Goal: Find specific page/section: Find specific page/section

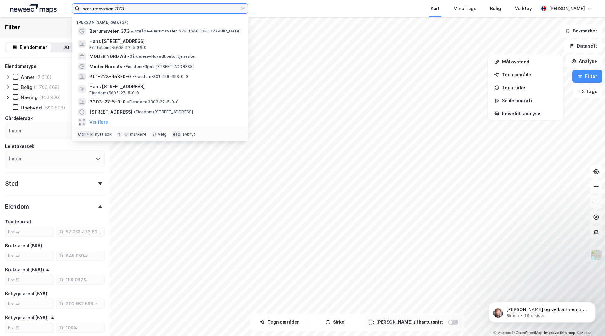
click at [133, 11] on input "bærumsveien 373" at bounding box center [160, 8] width 161 height 9
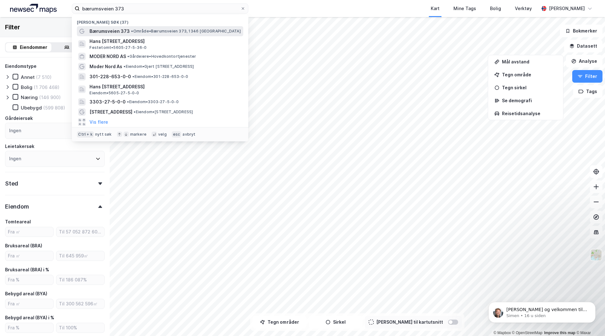
click at [137, 29] on span "• Område • Bærumsveien 373, 1346 Gjettum" at bounding box center [185, 31] width 109 height 5
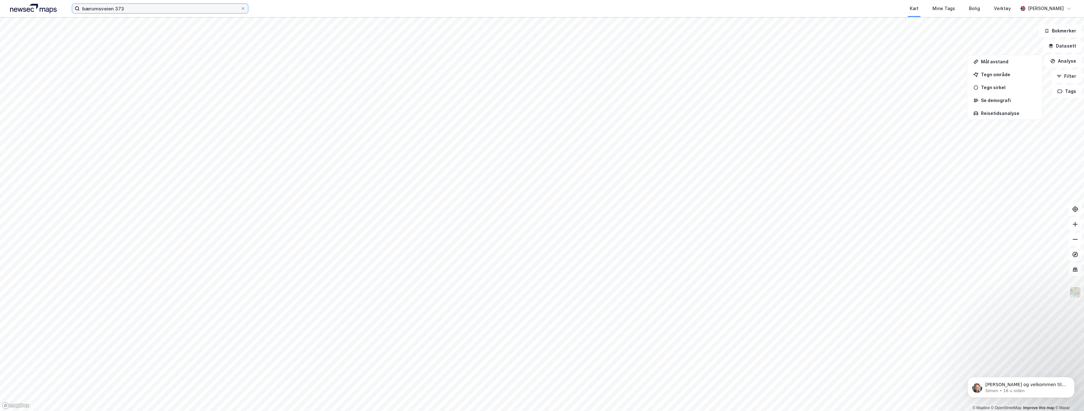
click at [146, 10] on input "bærumsveien 373" at bounding box center [160, 8] width 161 height 9
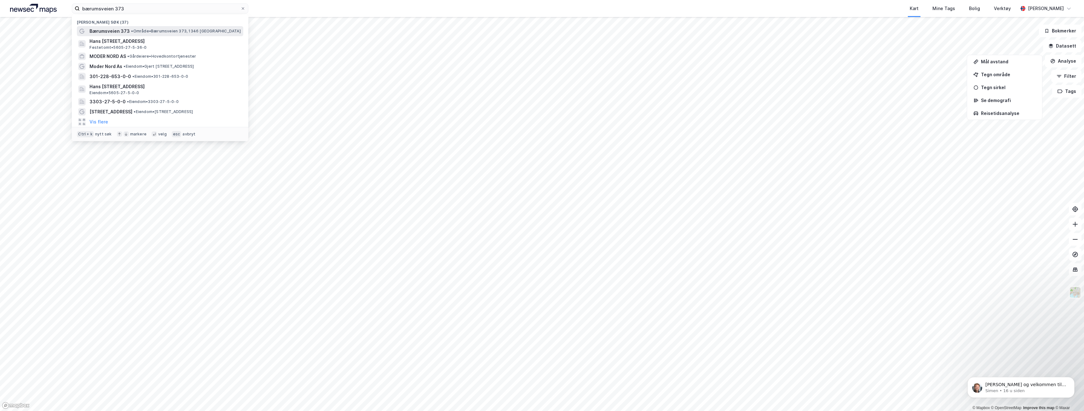
click at [114, 29] on span "Bærumsveien 373" at bounding box center [109, 31] width 40 height 8
click at [135, 7] on input "bærumsveien 373" at bounding box center [160, 8] width 161 height 9
click at [103, 29] on span "Bærumsveien 373" at bounding box center [109, 31] width 40 height 8
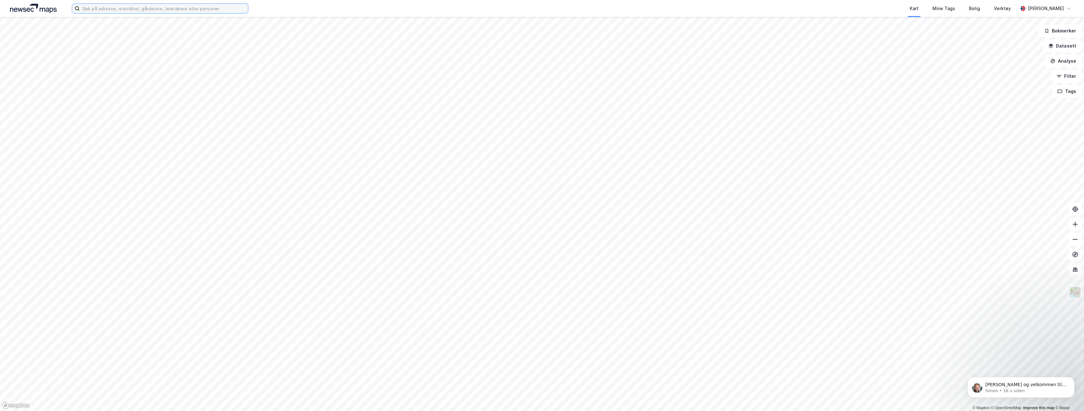
click at [110, 8] on input at bounding box center [164, 8] width 168 height 9
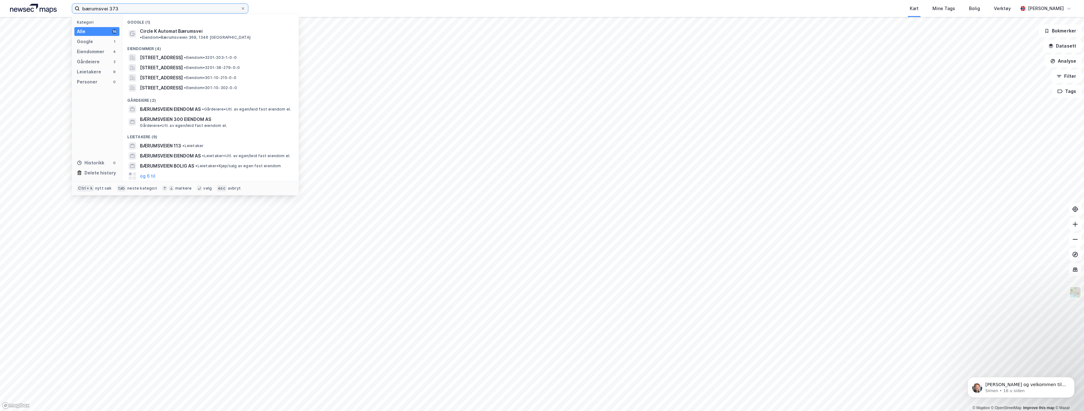
type input "bærumsvei 373"
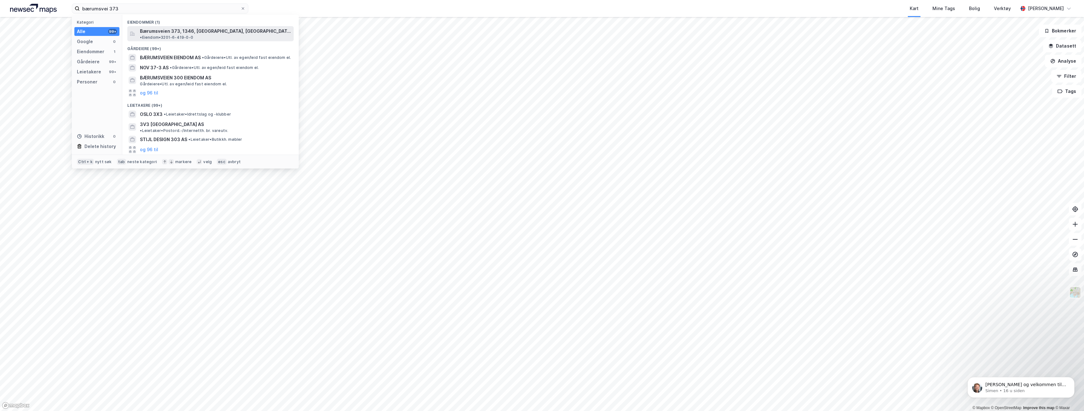
click at [200, 32] on span "Bærumsveien 373, 1346, [GEOGRAPHIC_DATA], [GEOGRAPHIC_DATA]" at bounding box center [215, 31] width 151 height 8
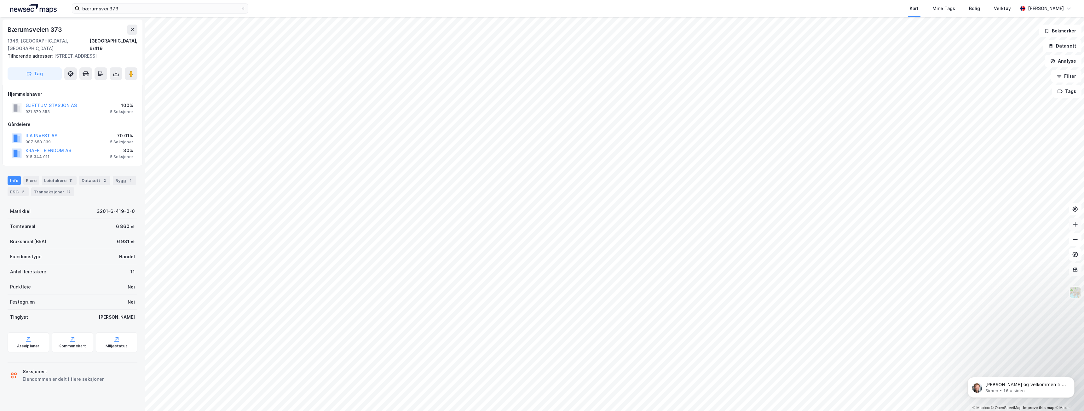
click at [1072, 224] on icon at bounding box center [1075, 224] width 6 height 6
click at [1074, 224] on icon at bounding box center [1074, 224] width 5 height 1
